Goal: Check status: Check status

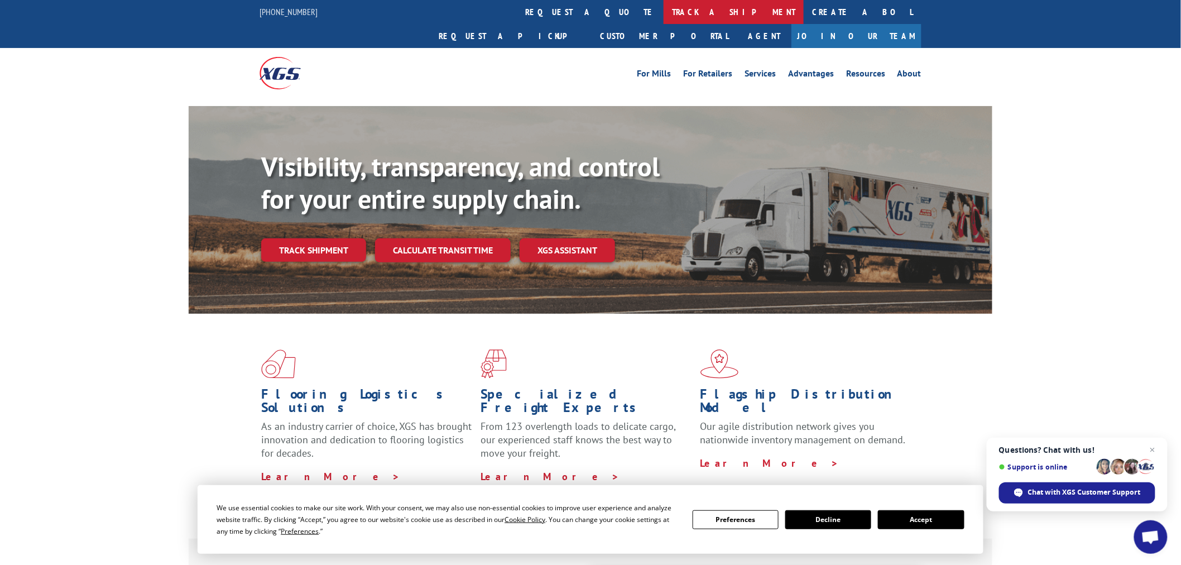
click at [664, 11] on link "track a shipment" at bounding box center [734, 12] width 140 height 24
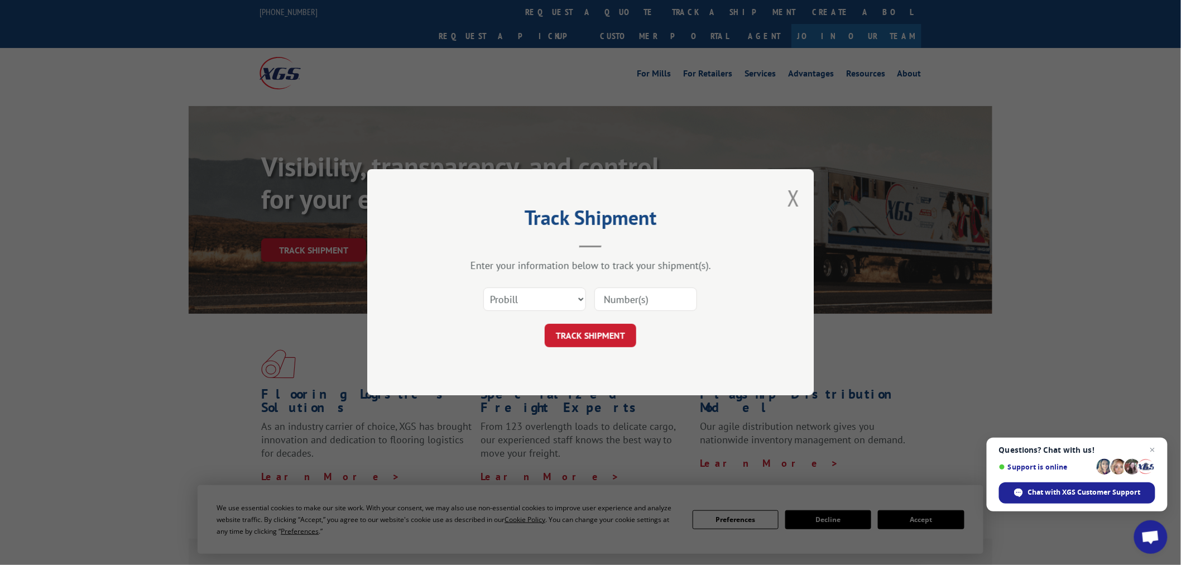
paste input "17227980"
type input "17227980"
click at [599, 342] on button "TRACK SHIPMENT" at bounding box center [591, 335] width 92 height 23
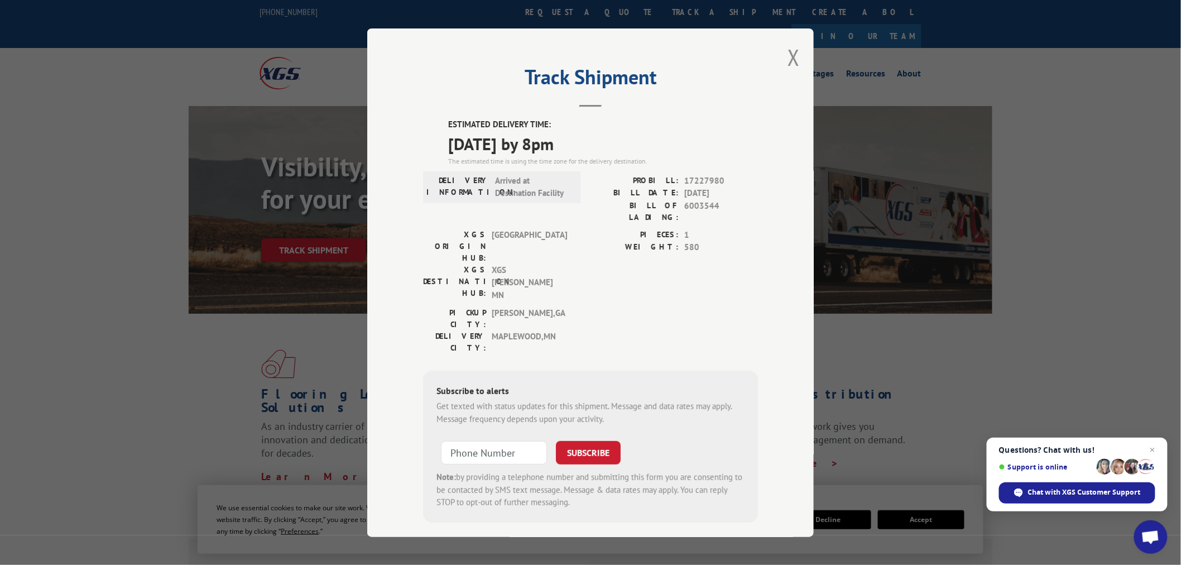
click at [793, 61] on button "Close modal" at bounding box center [794, 57] width 12 height 30
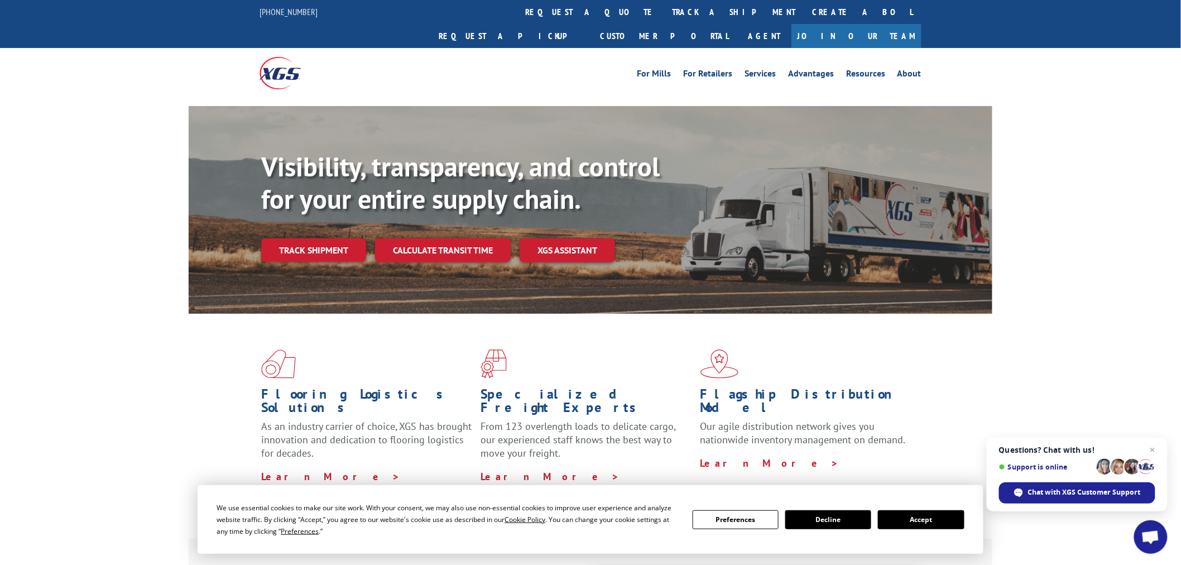
click at [664, 16] on link "track a shipment" at bounding box center [734, 12] width 140 height 24
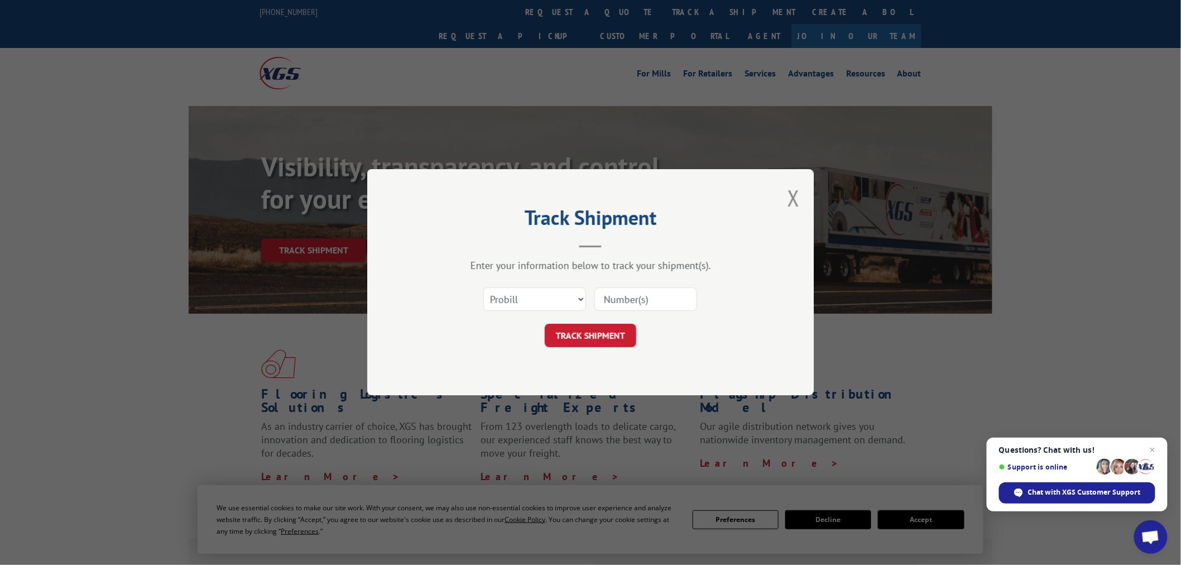
click at [524, 310] on div "Select category... Probill BOL PO" at bounding box center [535, 300] width 102 height 26
click at [539, 287] on div "Select category... Probill BOL PO" at bounding box center [535, 300] width 102 height 26
click at [536, 294] on select "Select category... Probill BOL PO" at bounding box center [534, 299] width 103 height 23
select select "bol"
click at [483, 288] on select "Select category... Probill BOL PO" at bounding box center [534, 299] width 103 height 23
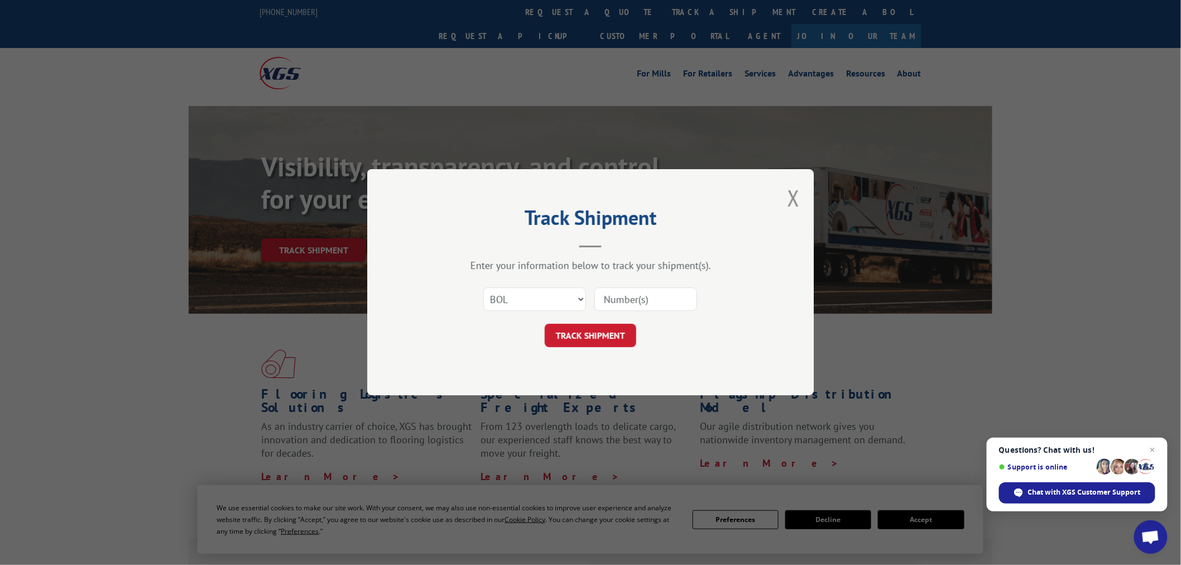
click at [611, 307] on input at bounding box center [645, 299] width 103 height 23
paste input "2402077"
type input "2402077"
click at [580, 334] on button "TRACK SHIPMENT" at bounding box center [591, 335] width 92 height 23
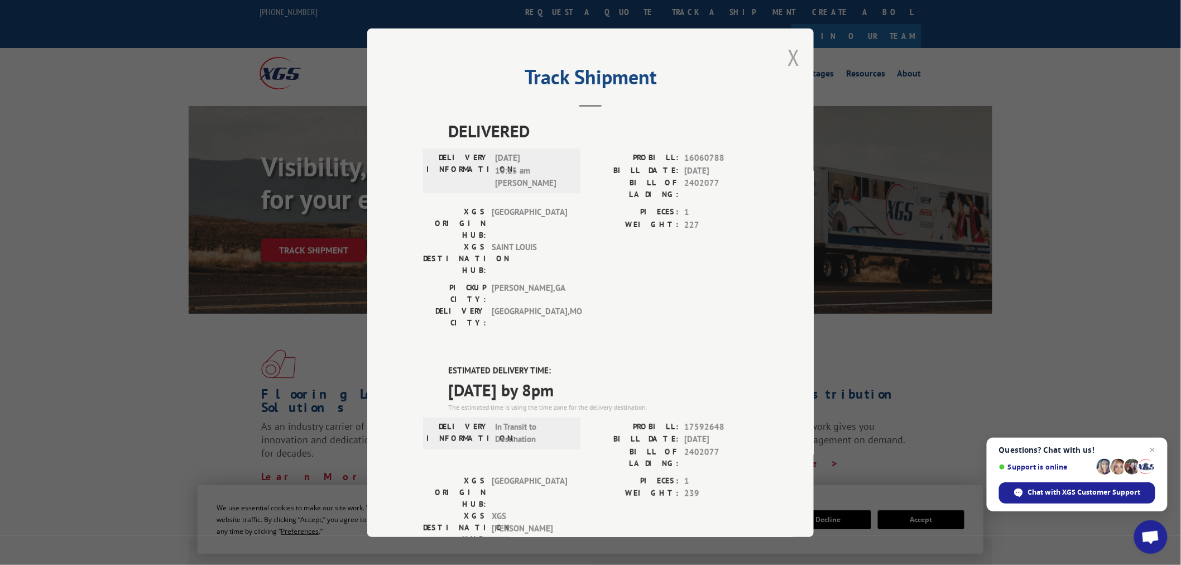
drag, startPoint x: 806, startPoint y: 57, endPoint x: 794, endPoint y: 57, distance: 11.7
click at [805, 57] on div "Track Shipment DELIVERED DELIVERY INFORMATION: [DATE] 10:15 am [PERSON_NAME] PR…" at bounding box center [590, 282] width 447 height 508
click at [794, 57] on button "Close modal" at bounding box center [794, 57] width 12 height 30
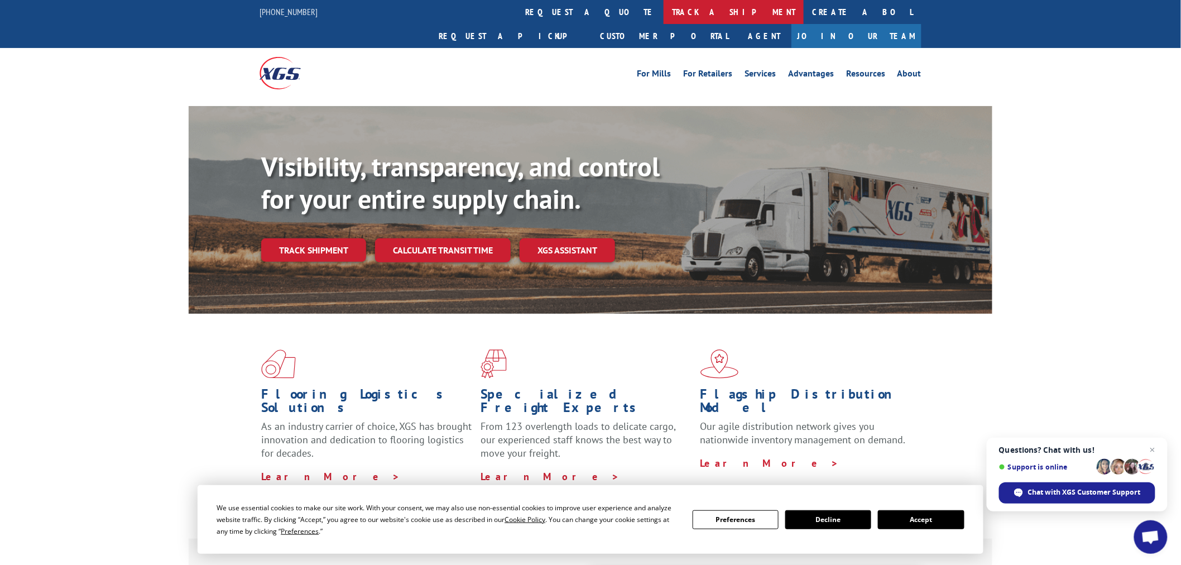
click at [664, 21] on link "track a shipment" at bounding box center [734, 12] width 140 height 24
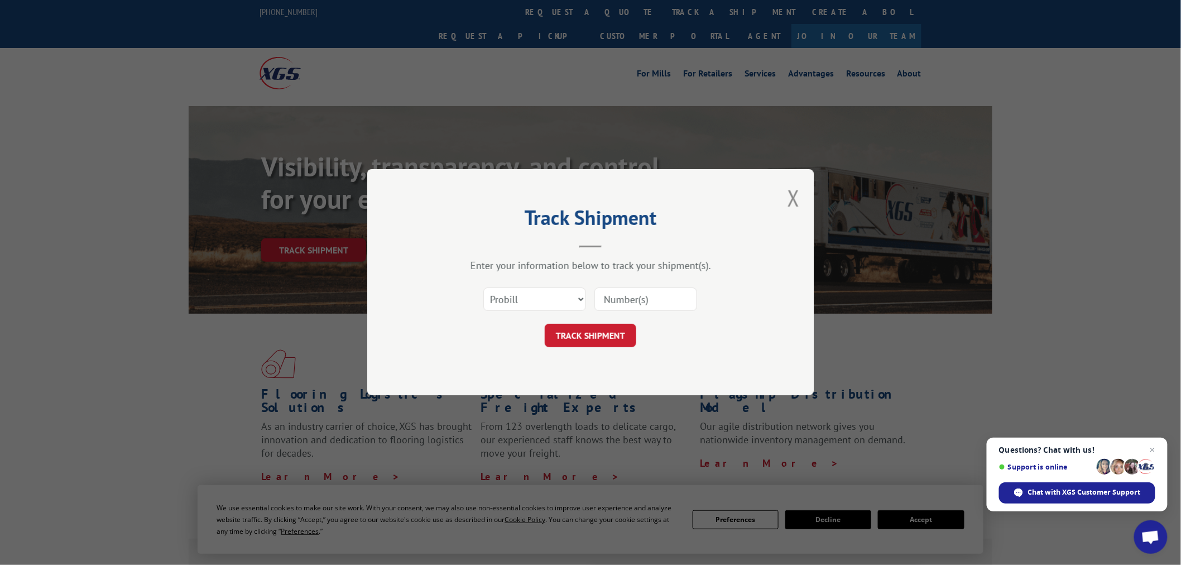
paste input "17520710"
type input "17520710"
click at [584, 335] on button "TRACK SHIPMENT" at bounding box center [591, 335] width 92 height 23
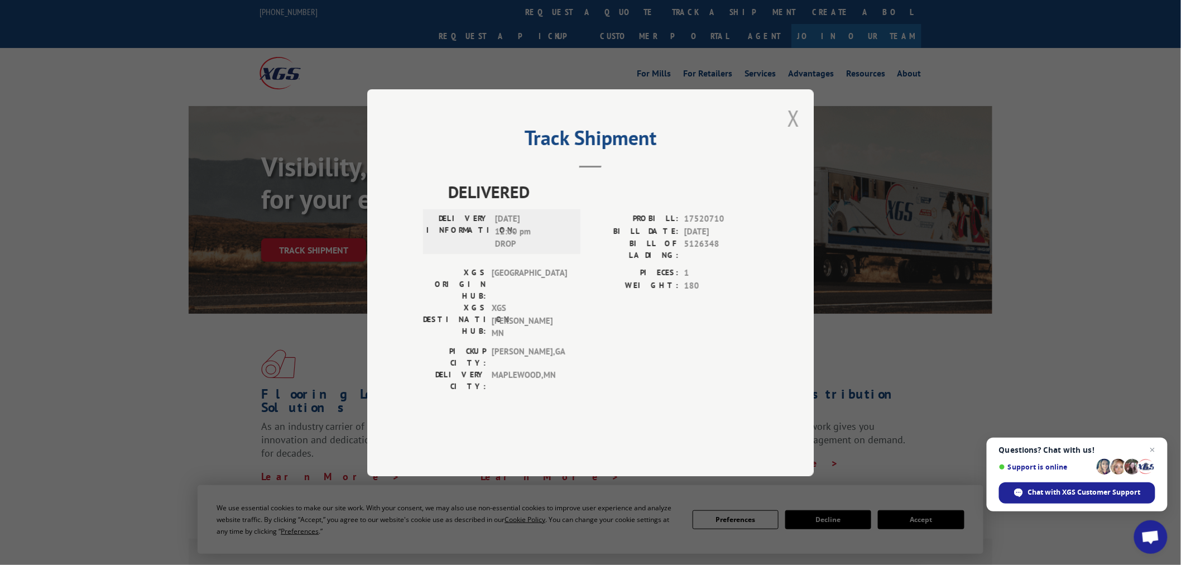
click at [793, 133] on button "Close modal" at bounding box center [794, 118] width 12 height 30
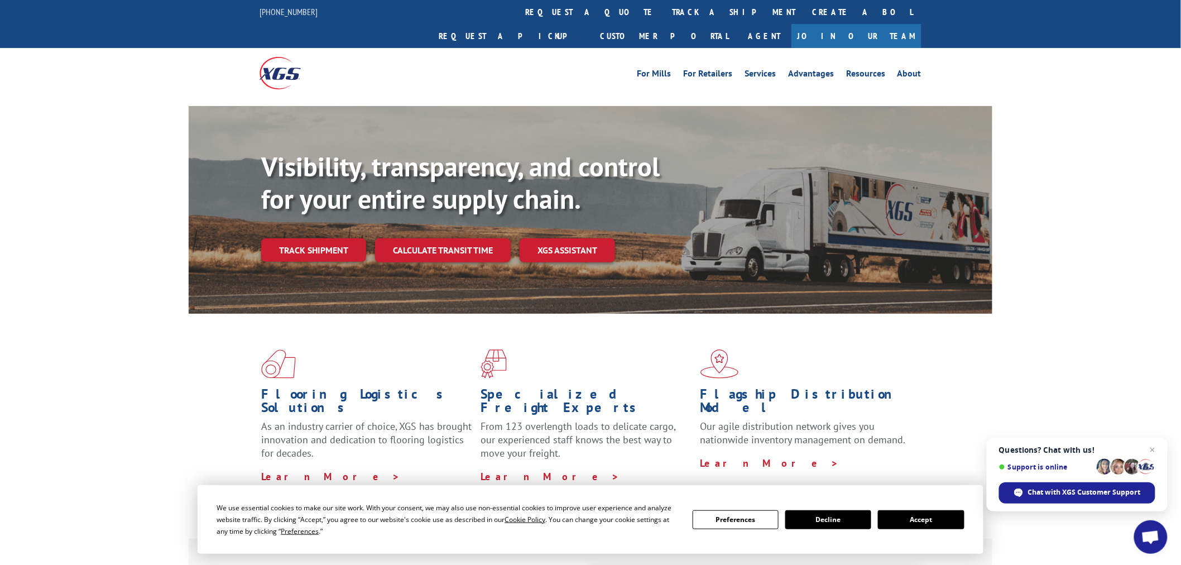
drag, startPoint x: 538, startPoint y: 10, endPoint x: 543, endPoint y: 56, distance: 46.6
click at [664, 10] on link "track a shipment" at bounding box center [734, 12] width 140 height 24
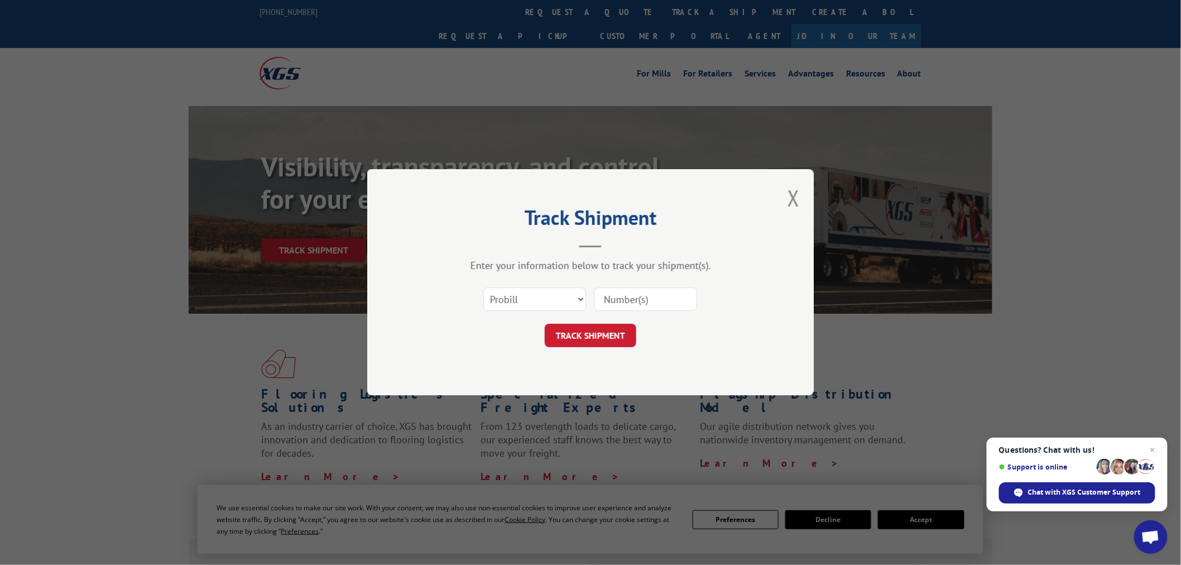
paste input "17469209"
type input "17469209"
click at [594, 337] on button "TRACK SHIPMENT" at bounding box center [591, 335] width 92 height 23
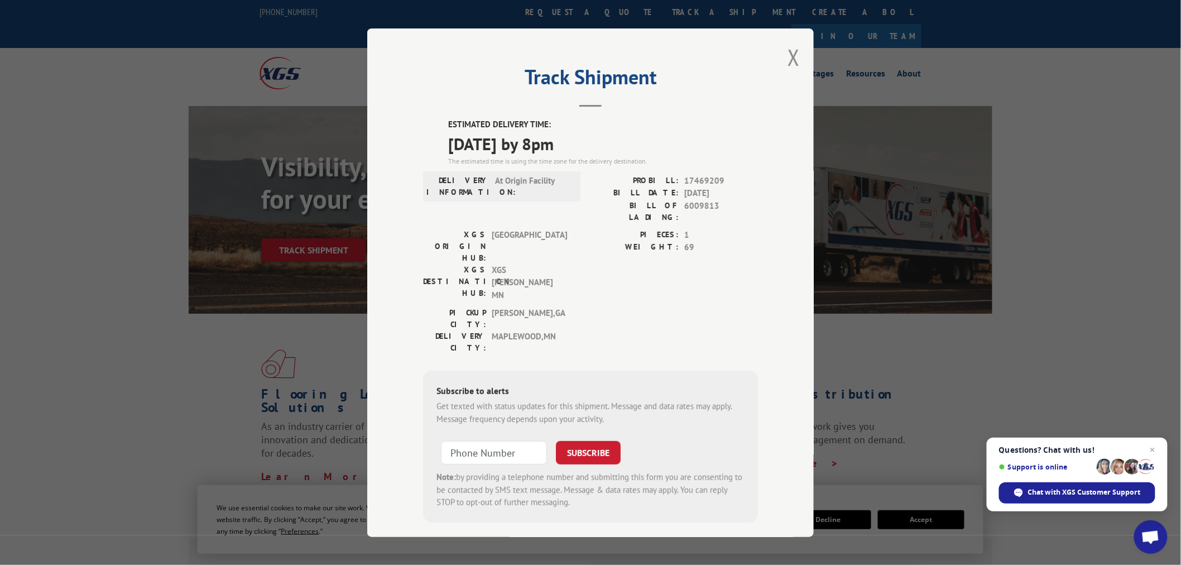
click at [798, 59] on button "Close modal" at bounding box center [794, 57] width 12 height 30
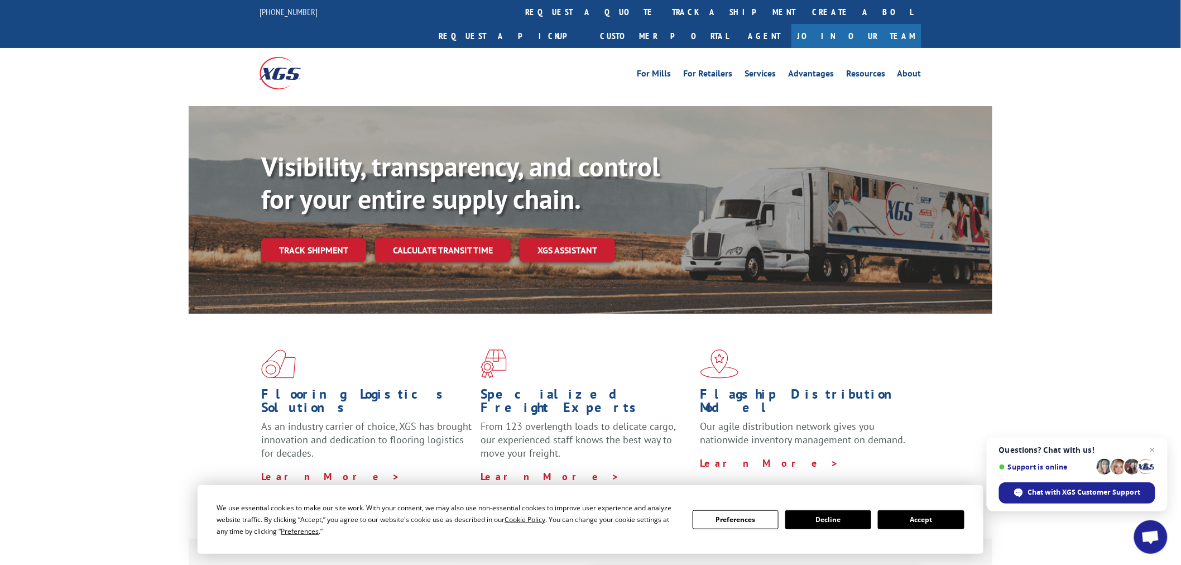
drag, startPoint x: 534, startPoint y: 7, endPoint x: 508, endPoint y: 42, distance: 44.3
click at [664, 7] on link "track a shipment" at bounding box center [734, 12] width 140 height 24
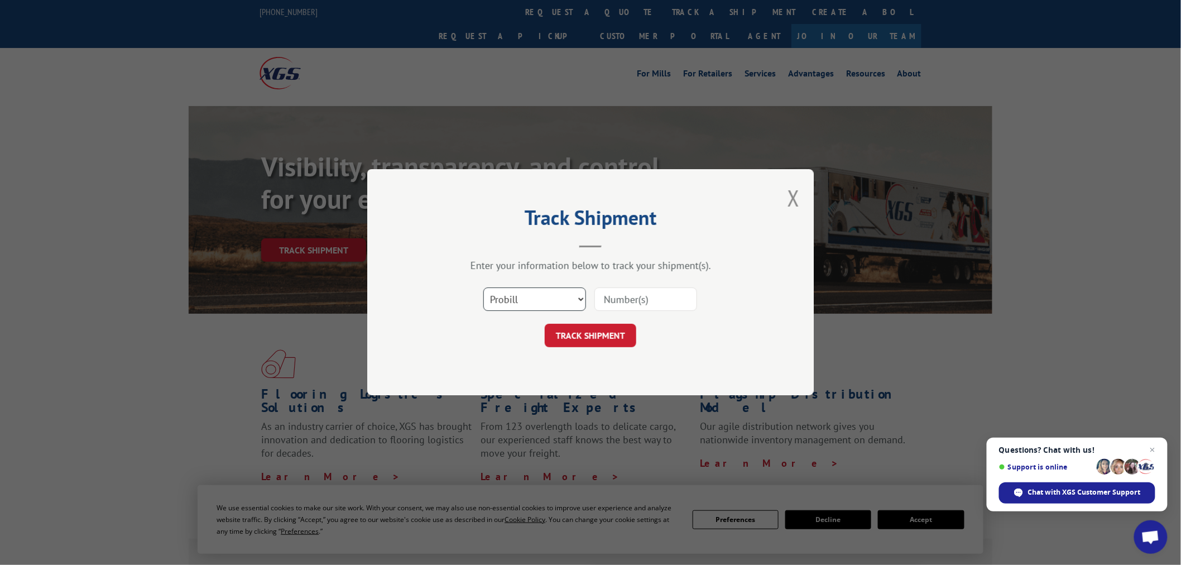
click at [534, 300] on select "Select category... Probill BOL PO" at bounding box center [534, 299] width 103 height 23
select select "bol"
click at [483, 288] on select "Select category... Probill BOL PO" at bounding box center [534, 299] width 103 height 23
drag, startPoint x: 628, startPoint y: 289, endPoint x: 626, endPoint y: 300, distance: 11.5
click at [628, 292] on input at bounding box center [645, 299] width 103 height 23
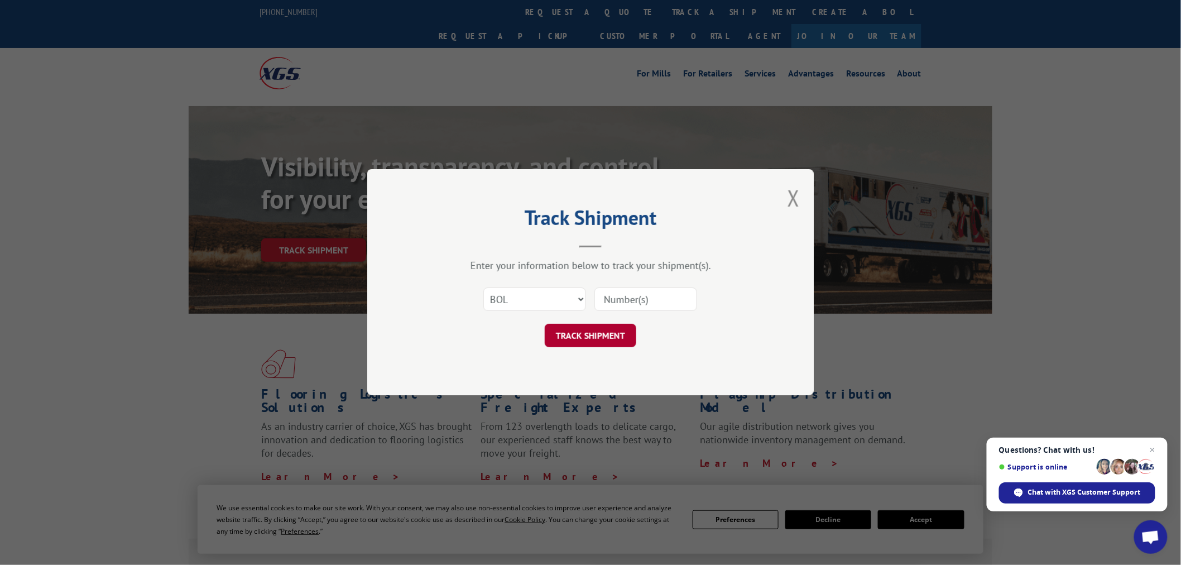
paste input "440893"
type input "440893"
click at [608, 343] on button "TRACK SHIPMENT" at bounding box center [591, 335] width 92 height 23
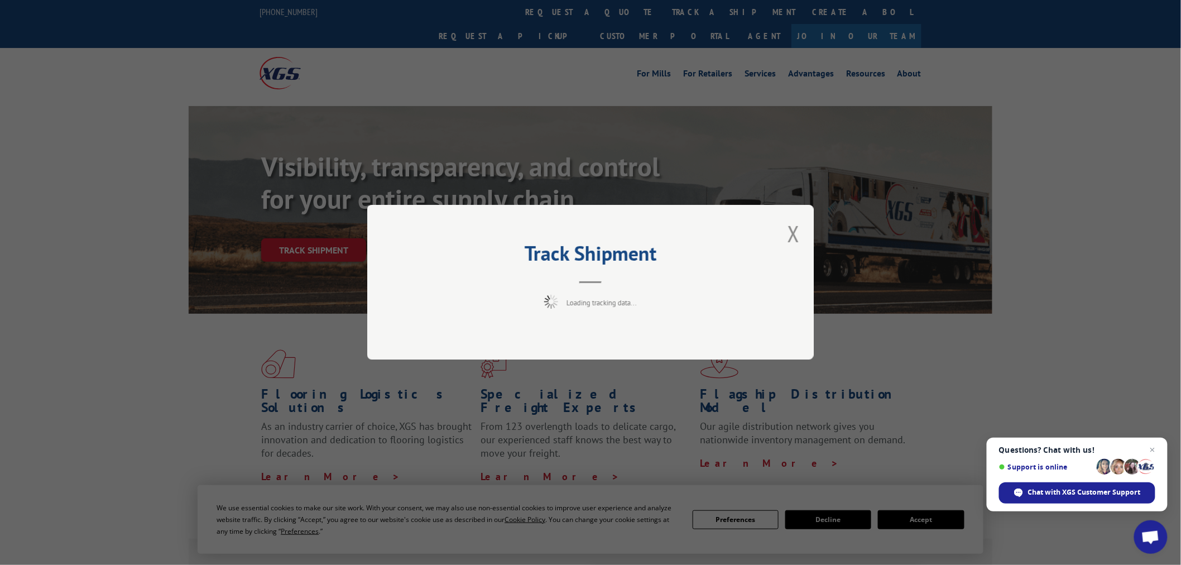
drag, startPoint x: 1158, startPoint y: 450, endPoint x: 1145, endPoint y: 458, distance: 15.0
click at [1156, 452] on span "Open chat" at bounding box center [1152, 449] width 13 height 13
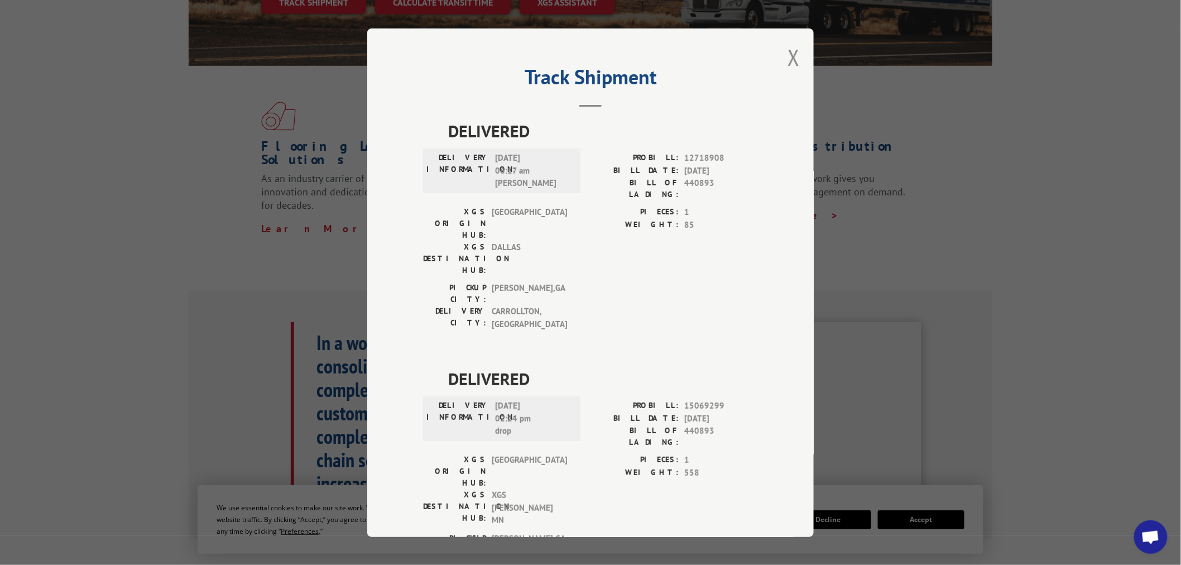
scroll to position [359, 0]
